Goal: Task Accomplishment & Management: Use online tool/utility

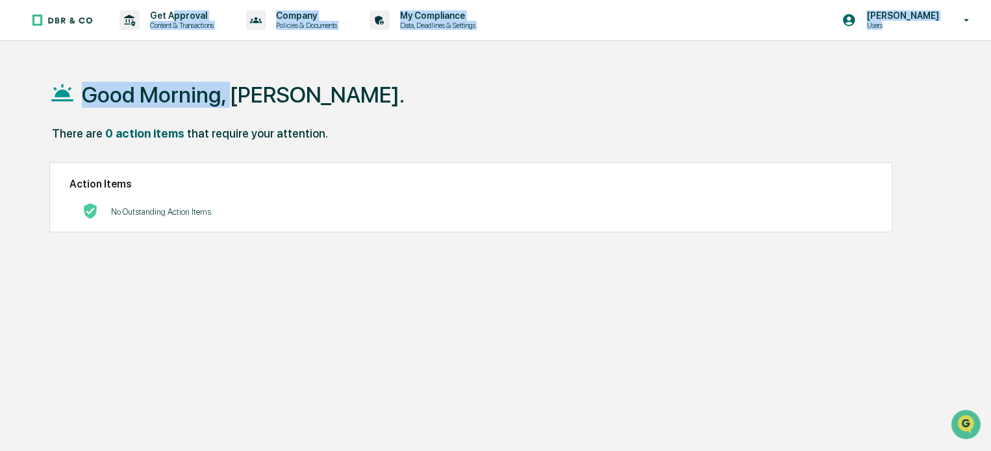
drag, startPoint x: 171, startPoint y: 16, endPoint x: 227, endPoint y: 59, distance: 70.9
click at [227, 59] on div "Get Approval Content & Transactions Company Policies & Documents My Compliance …" at bounding box center [495, 256] width 991 height 513
click at [426, 19] on p "My Compliance" at bounding box center [436, 15] width 92 height 10
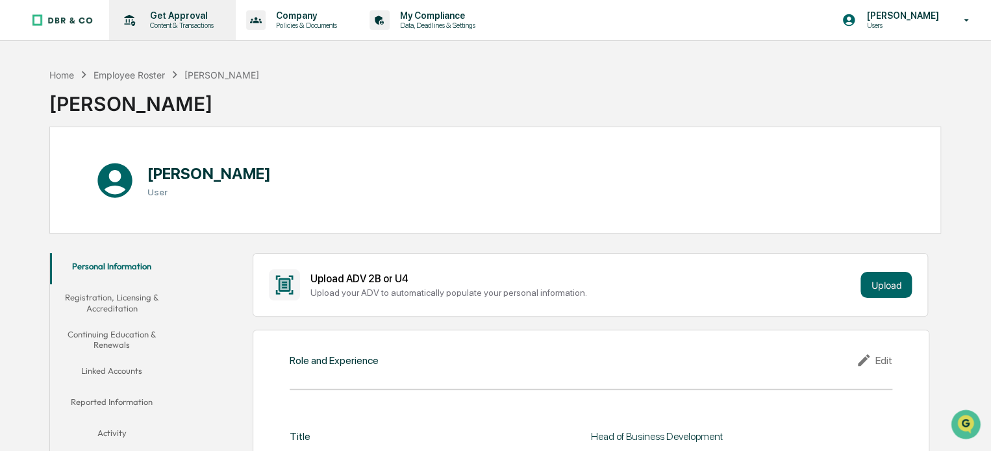
click at [210, 19] on p "Get Approval" at bounding box center [180, 15] width 81 height 10
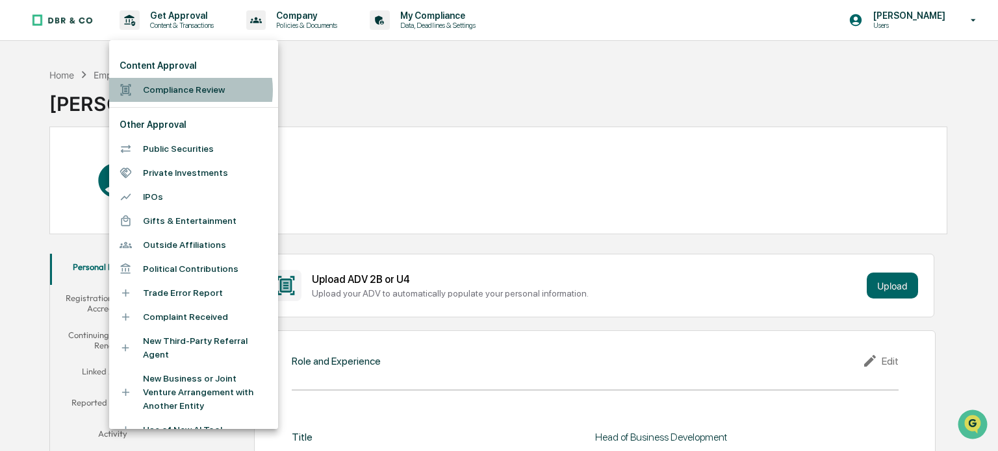
click at [184, 90] on li "Compliance Review" at bounding box center [193, 90] width 169 height 24
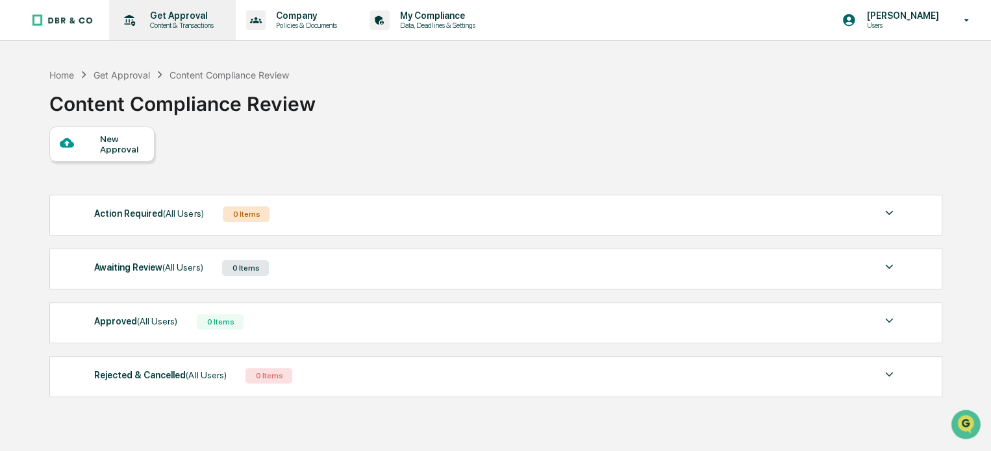
click at [179, 18] on p "Get Approval" at bounding box center [180, 15] width 81 height 10
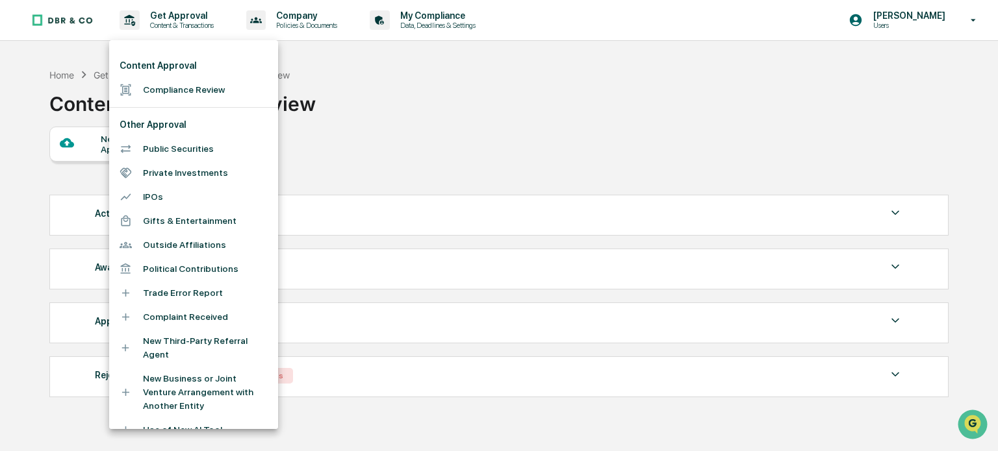
click at [574, 138] on div at bounding box center [499, 225] width 998 height 451
